Goal: Complete application form

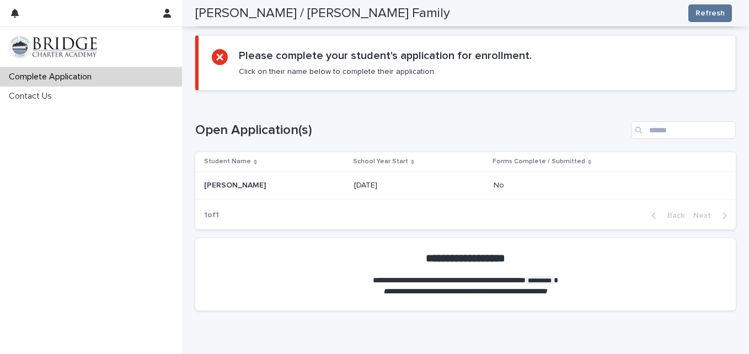
scroll to position [783, 0]
click at [467, 184] on p "[DATE]" at bounding box center [419, 184] width 131 height 9
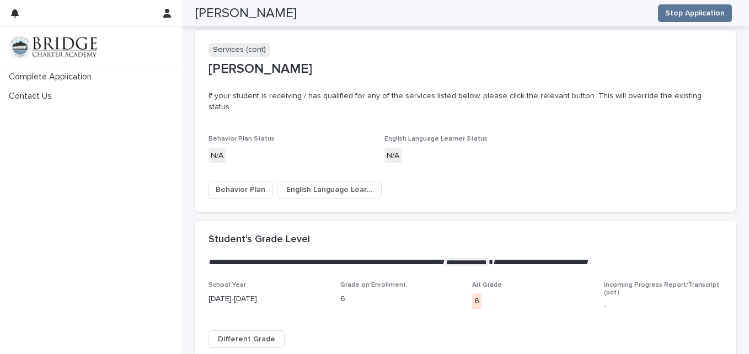
scroll to position [2130, 0]
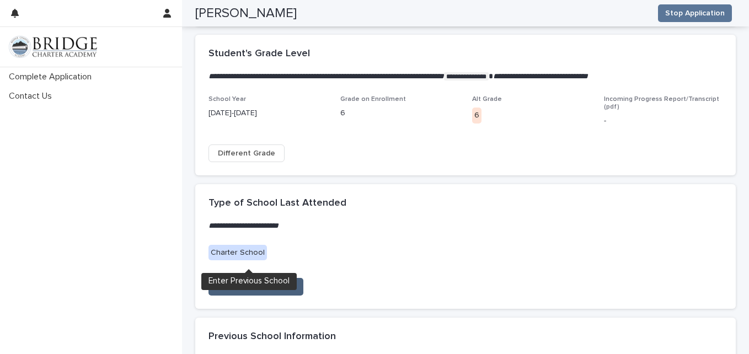
click at [243, 281] on span "Enter Previous School" at bounding box center [256, 286] width 80 height 11
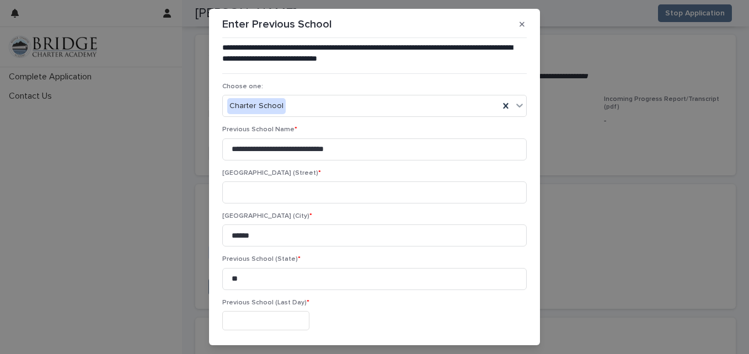
scroll to position [127, 0]
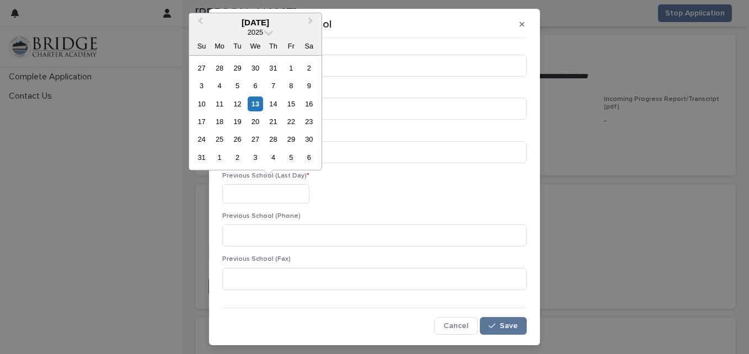
click at [267, 188] on input "text" at bounding box center [265, 193] width 87 height 19
click at [200, 22] on span "Previous Month" at bounding box center [200, 22] width 0 height 15
click at [276, 88] on div "12" at bounding box center [273, 85] width 15 height 15
type input "**********"
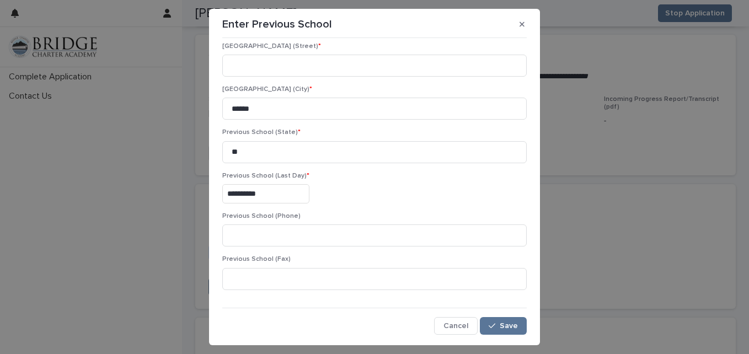
click at [395, 192] on div "**********" at bounding box center [374, 193] width 304 height 19
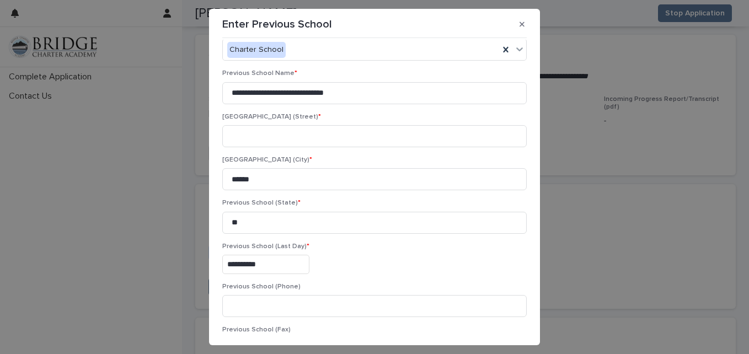
scroll to position [56, 0]
click at [299, 146] on input at bounding box center [374, 137] width 304 height 22
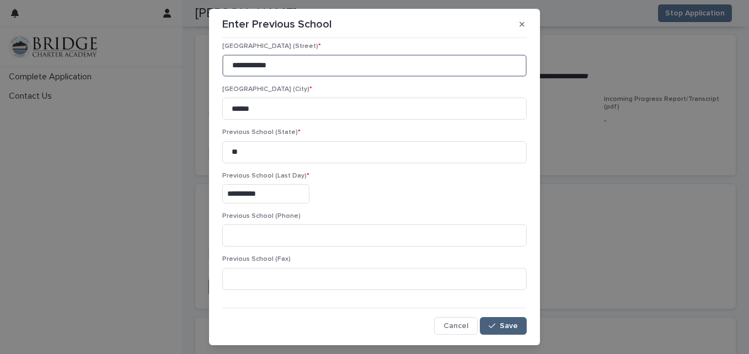
type input "**********"
click at [499, 325] on span "Save" at bounding box center [508, 326] width 18 height 8
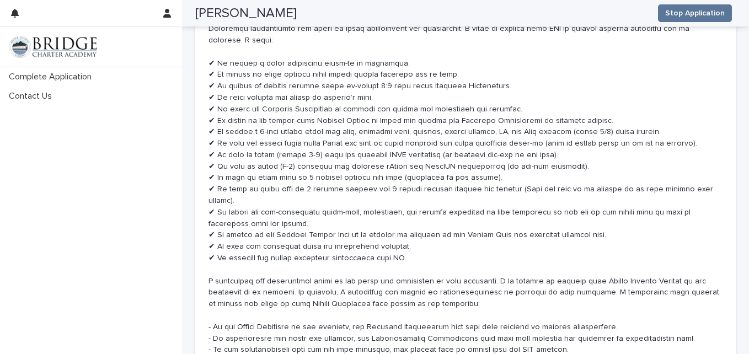
scroll to position [5585, 0]
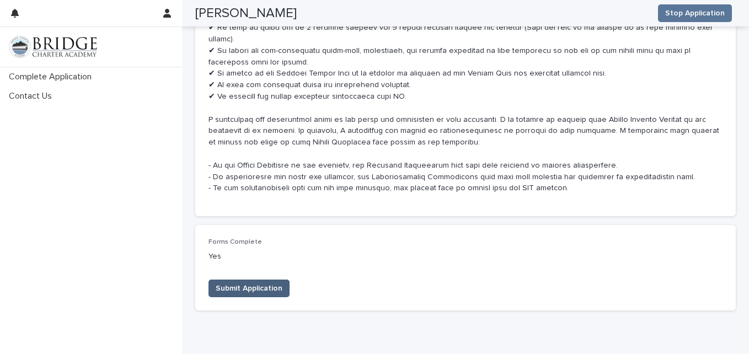
drag, startPoint x: 232, startPoint y: 242, endPoint x: 222, endPoint y: 234, distance: 12.6
drag, startPoint x: 222, startPoint y: 234, endPoint x: 250, endPoint y: 292, distance: 64.6
click at [272, 283] on span "Submit Application" at bounding box center [249, 288] width 67 height 11
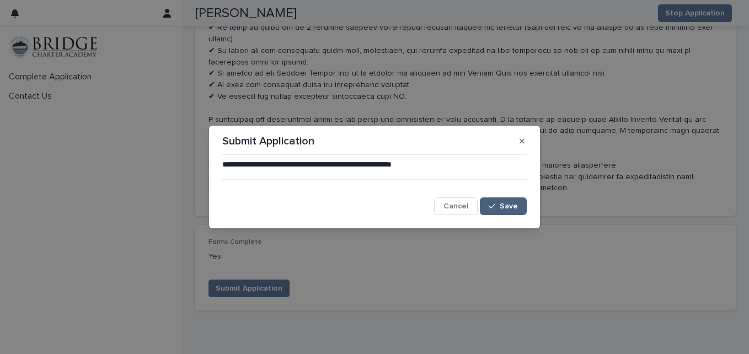
click at [501, 209] on span "Save" at bounding box center [508, 206] width 18 height 8
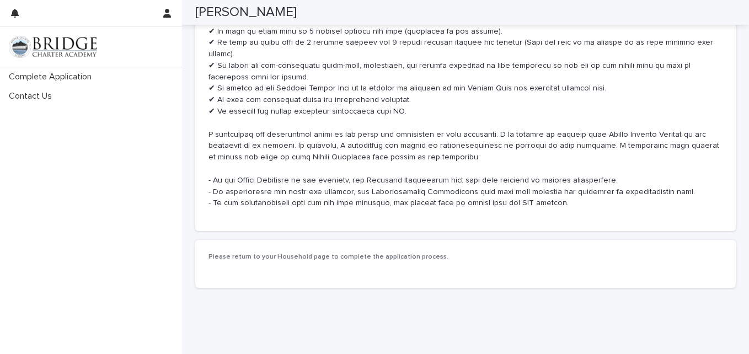
scroll to position [4900, 0]
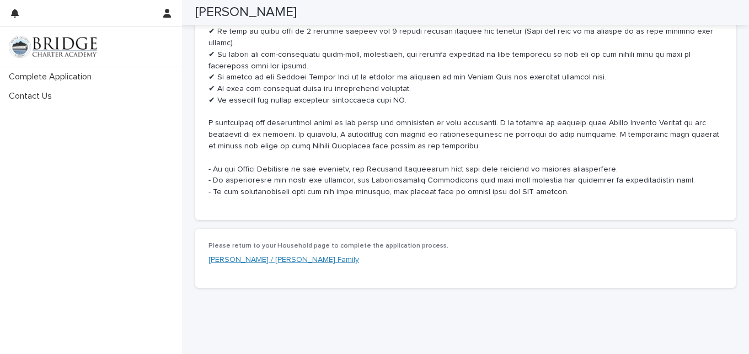
click at [232, 254] on link "[PERSON_NAME] / [PERSON_NAME] Family" at bounding box center [283, 260] width 150 height 12
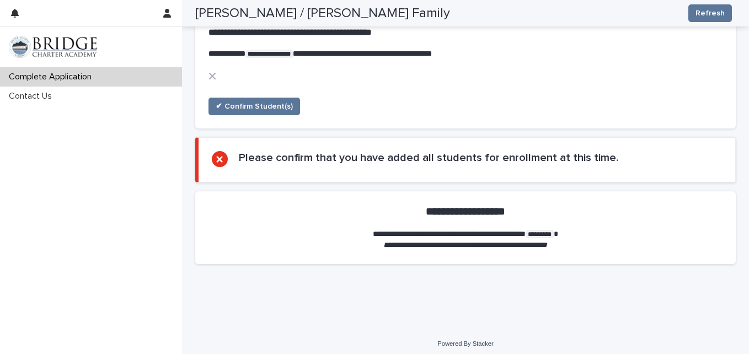
scroll to position [838, 0]
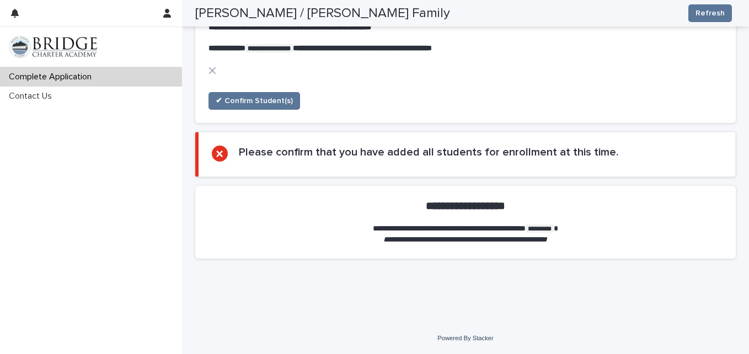
click at [217, 158] on icon at bounding box center [220, 154] width 8 height 8
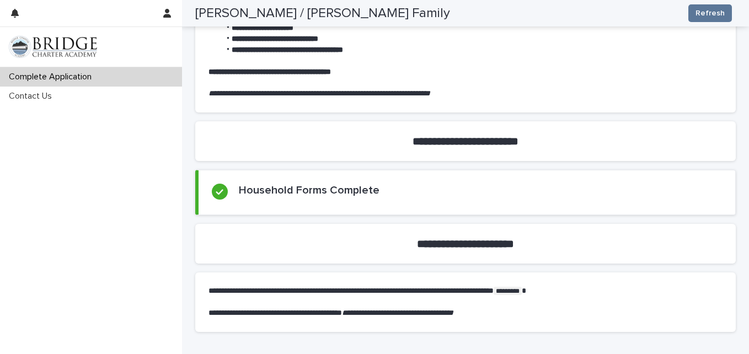
scroll to position [0, 0]
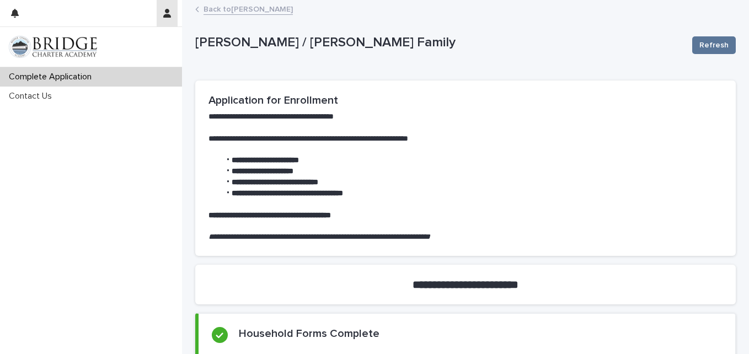
click at [164, 12] on icon "button" at bounding box center [167, 13] width 8 height 9
click at [83, 50] on div at bounding box center [374, 177] width 749 height 354
click at [83, 50] on img at bounding box center [53, 47] width 88 height 22
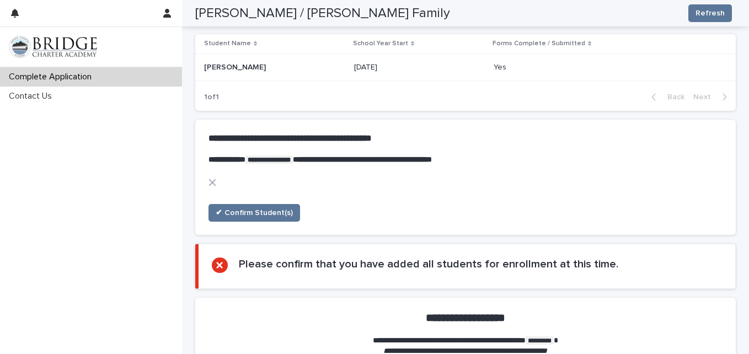
scroll to position [948, 0]
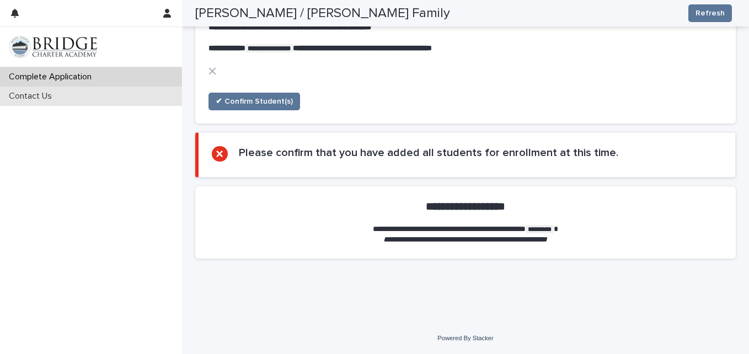
click at [25, 95] on p "Contact Us" at bounding box center [32, 96] width 56 height 10
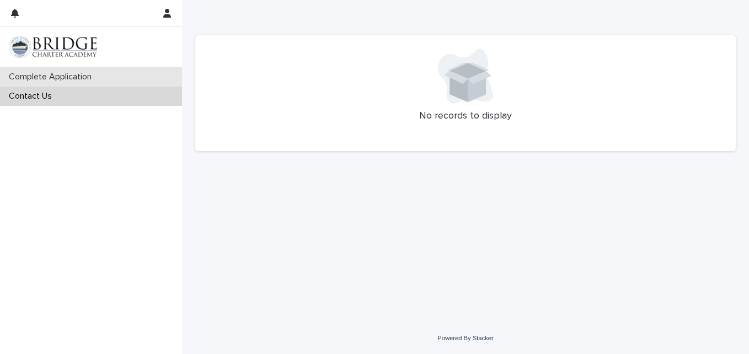
click at [58, 76] on p "Complete Application" at bounding box center [52, 77] width 96 height 10
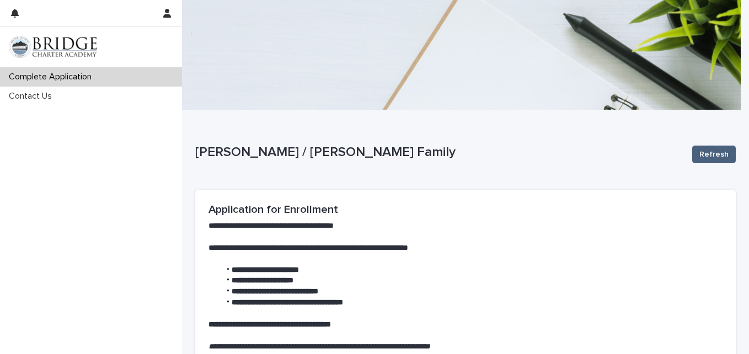
click at [704, 154] on span "Refresh" at bounding box center [713, 154] width 29 height 11
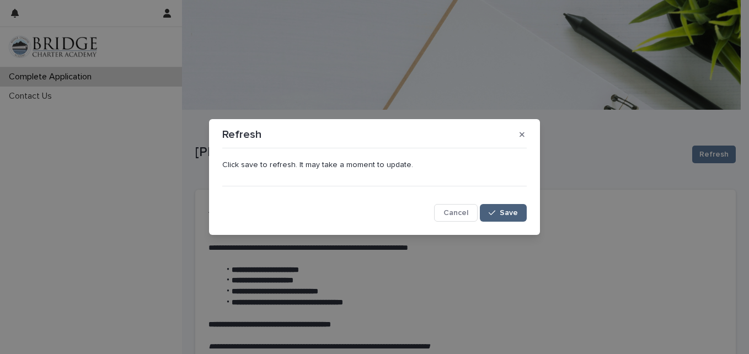
click at [492, 211] on icon "button" at bounding box center [491, 213] width 7 height 8
click at [518, 134] on button "button" at bounding box center [522, 135] width 18 height 18
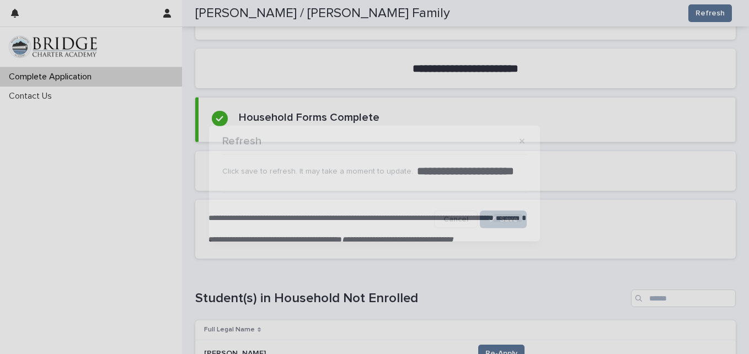
scroll to position [312, 0]
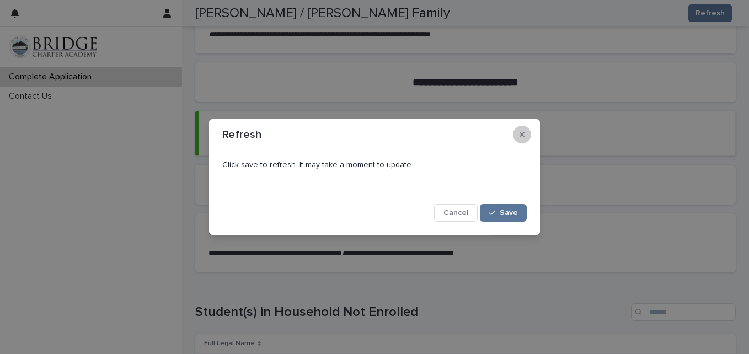
click at [520, 132] on icon "button" at bounding box center [521, 135] width 5 height 8
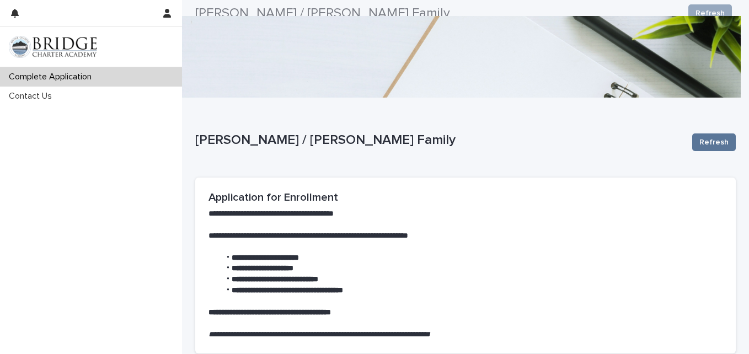
scroll to position [0, 0]
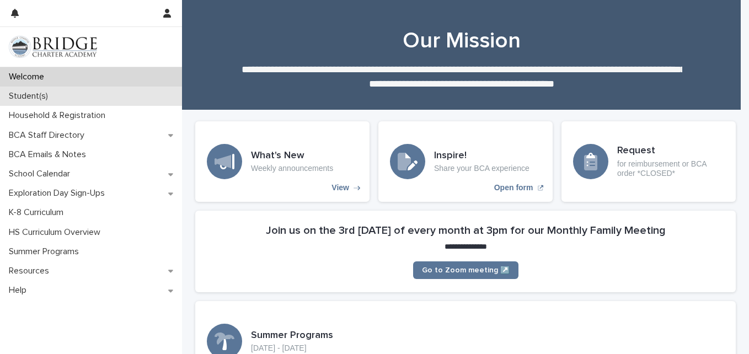
click at [34, 92] on p "Student(s)" at bounding box center [30, 96] width 52 height 10
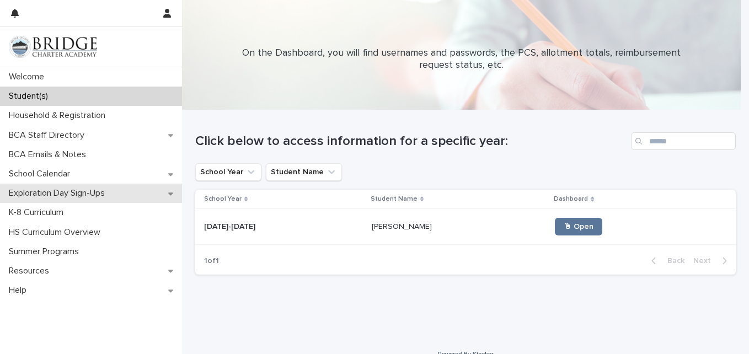
click at [132, 192] on div "Exploration Day Sign-Ups" at bounding box center [91, 193] width 182 height 19
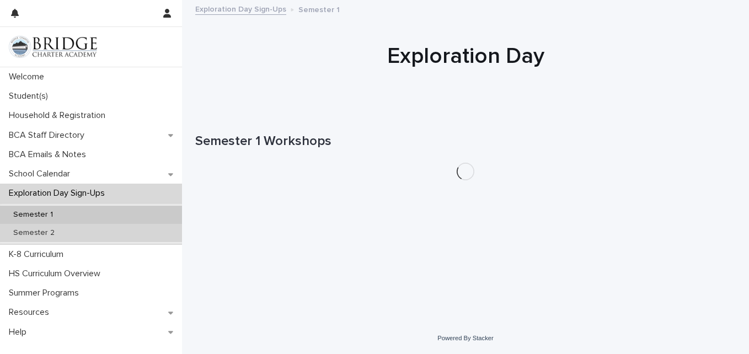
click at [59, 229] on p "Semester 2" at bounding box center [33, 232] width 59 height 9
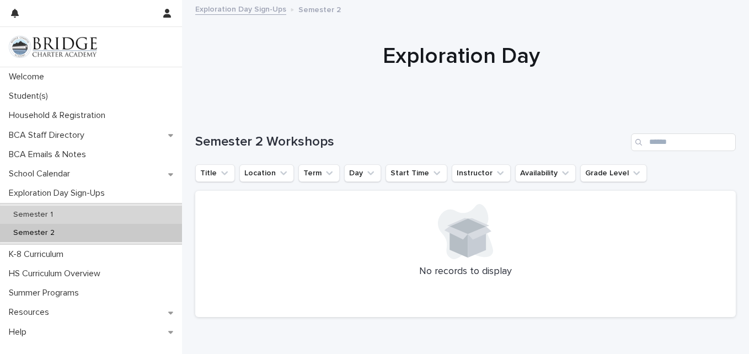
drag, startPoint x: 55, startPoint y: 214, endPoint x: 39, endPoint y: 212, distance: 16.7
drag, startPoint x: 39, startPoint y: 212, endPoint x: 24, endPoint y: 212, distance: 14.9
click at [24, 212] on p "Semester 1" at bounding box center [32, 214] width 57 height 9
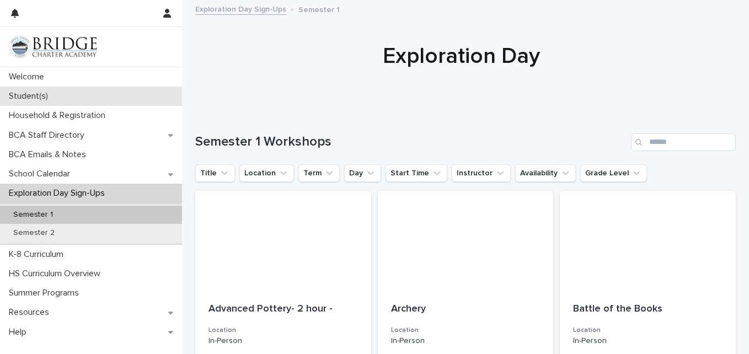
click at [37, 98] on p "Student(s)" at bounding box center [30, 96] width 52 height 10
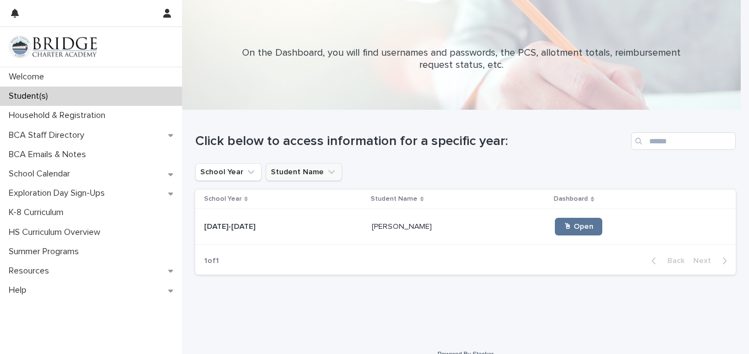
click at [328, 173] on icon "Student Name" at bounding box center [331, 172] width 7 height 4
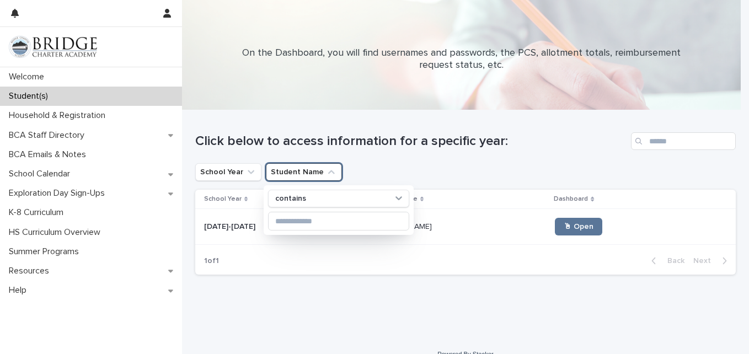
click at [369, 164] on div "School Year Student Name contains" at bounding box center [465, 172] width 540 height 18
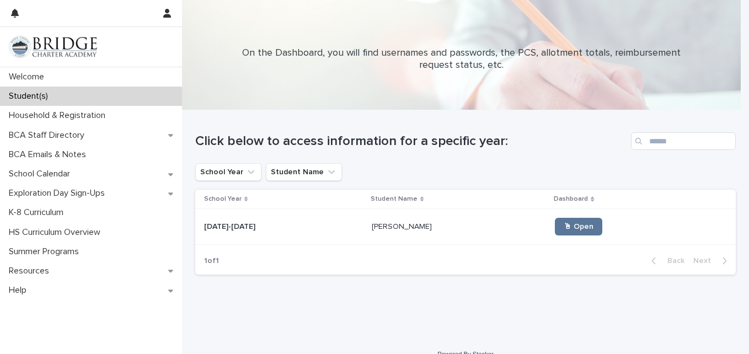
click at [305, 294] on div "Loading... Saving… Loading... Saving… Click below to access information for a s…" at bounding box center [465, 210] width 551 height 201
